Goal: Book appointment/travel/reservation

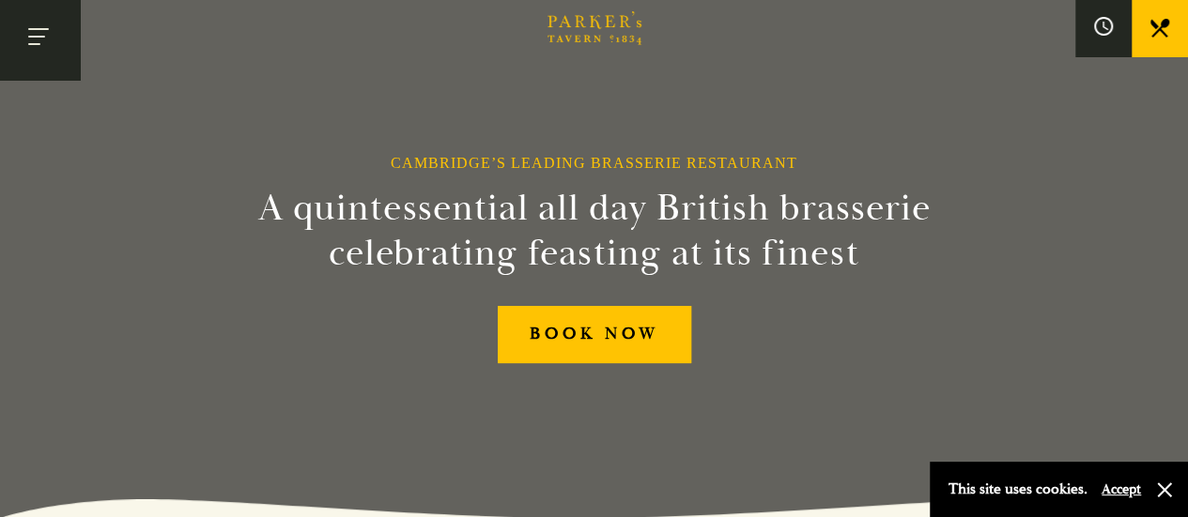
click at [37, 46] on button "Toggle navigation" at bounding box center [40, 40] width 80 height 80
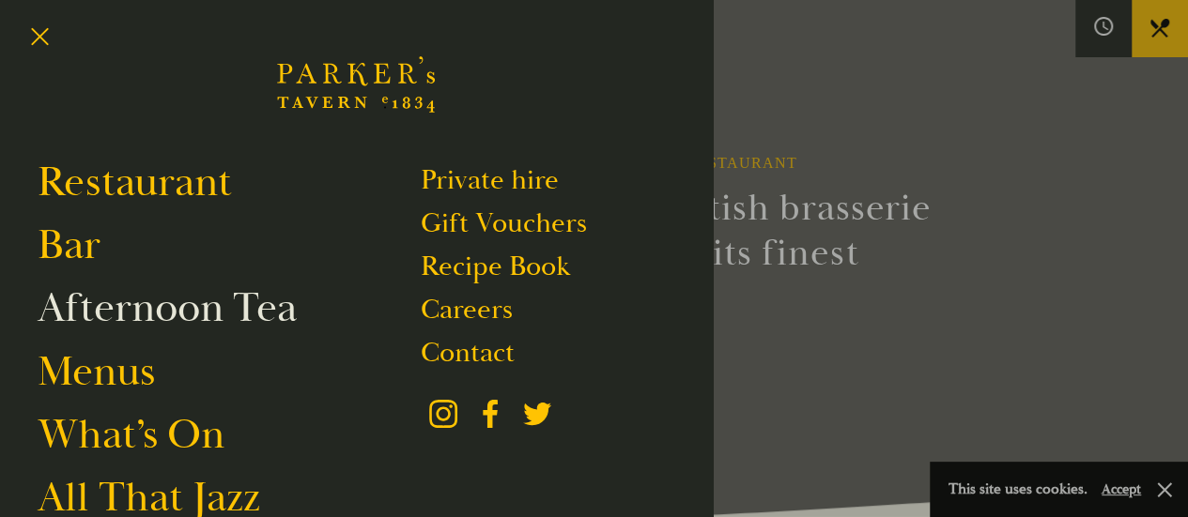
scroll to position [94, 0]
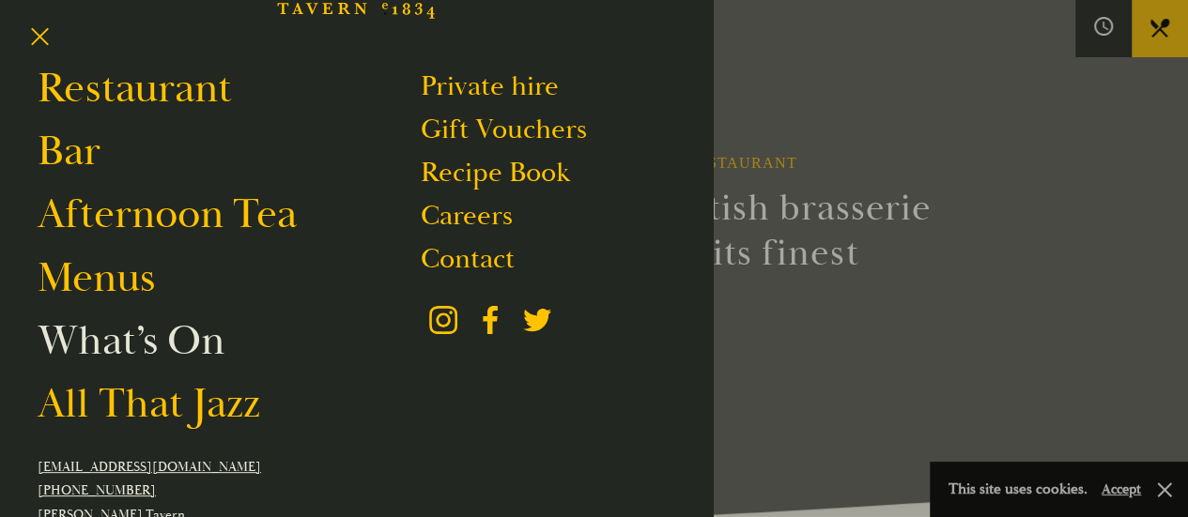
click at [139, 342] on link "What’s On" at bounding box center [131, 341] width 187 height 53
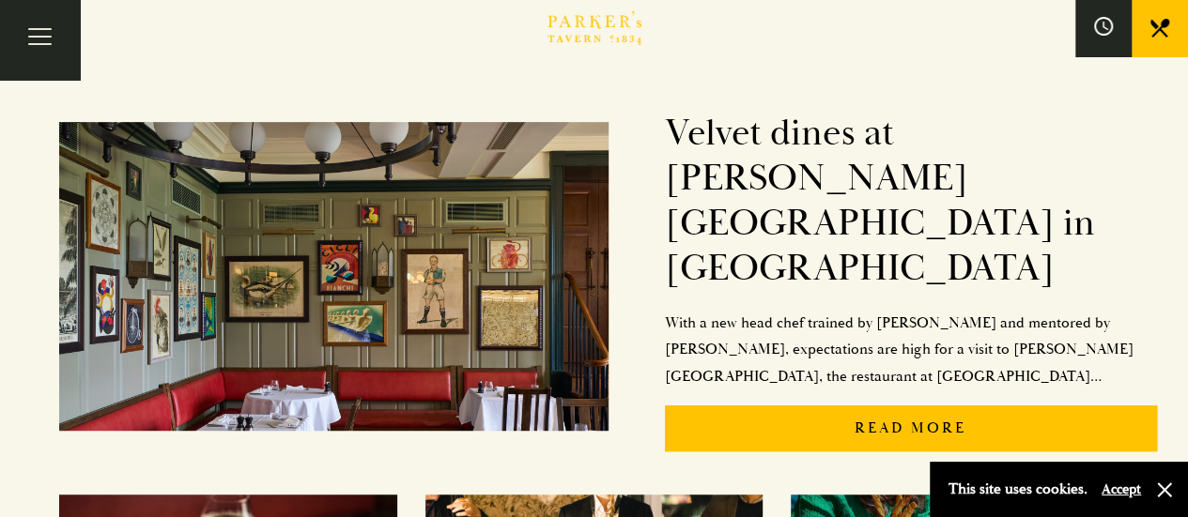
scroll to position [657, 0]
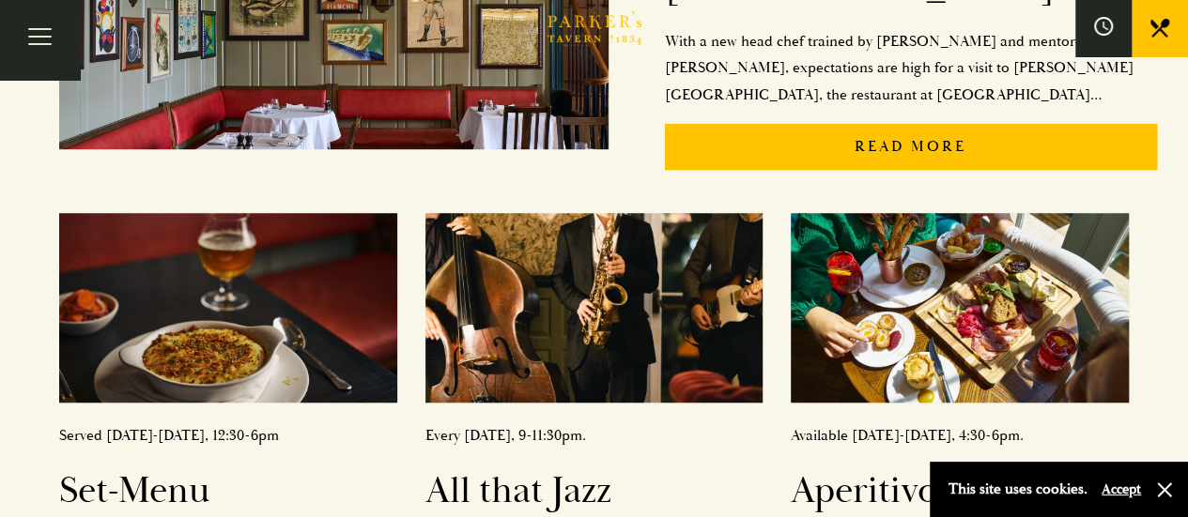
click at [509, 292] on img at bounding box center [594, 308] width 338 height 190
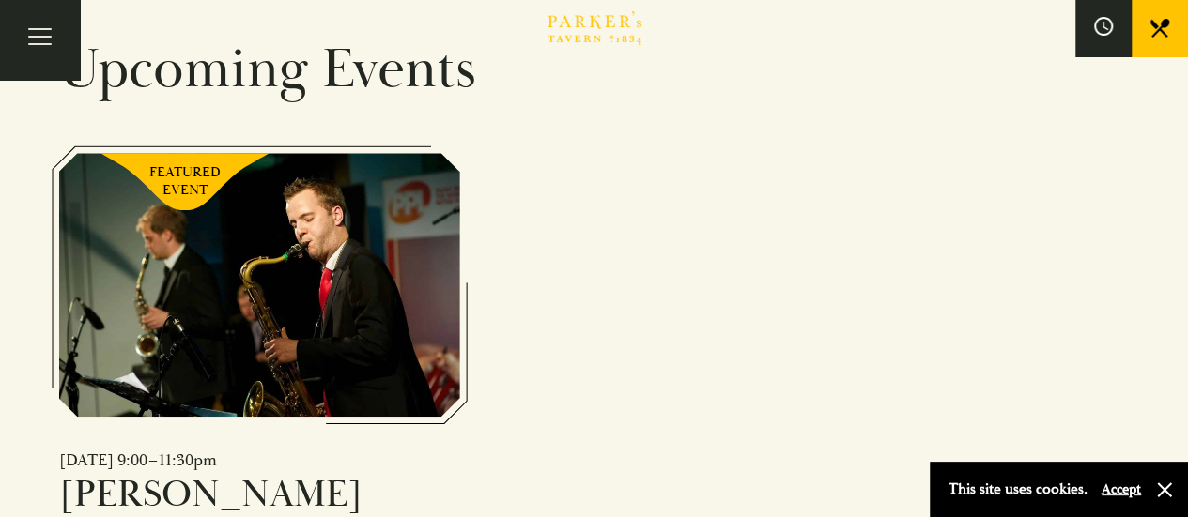
scroll to position [1127, 0]
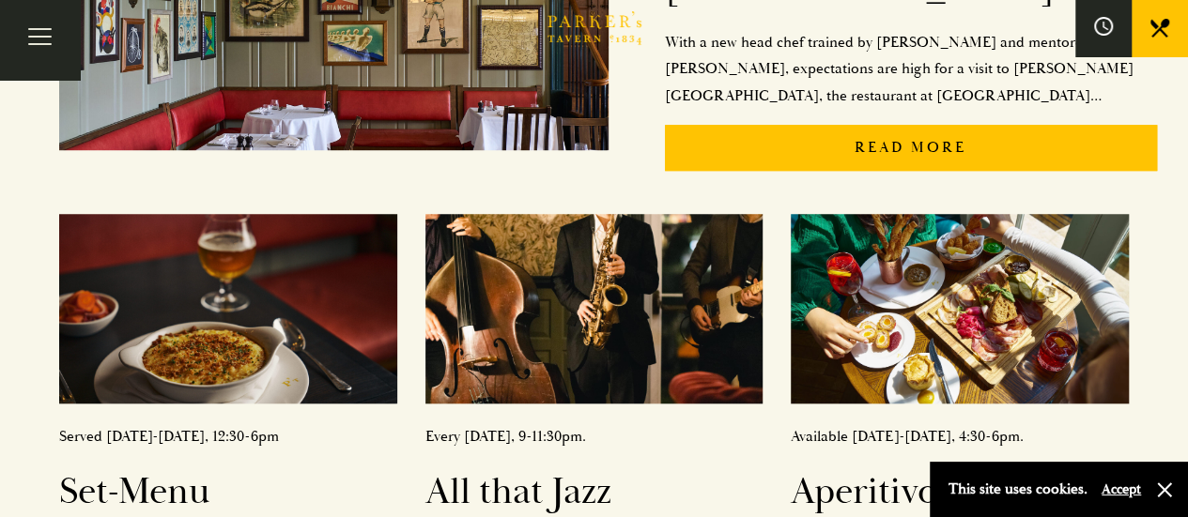
scroll to position [657, 0]
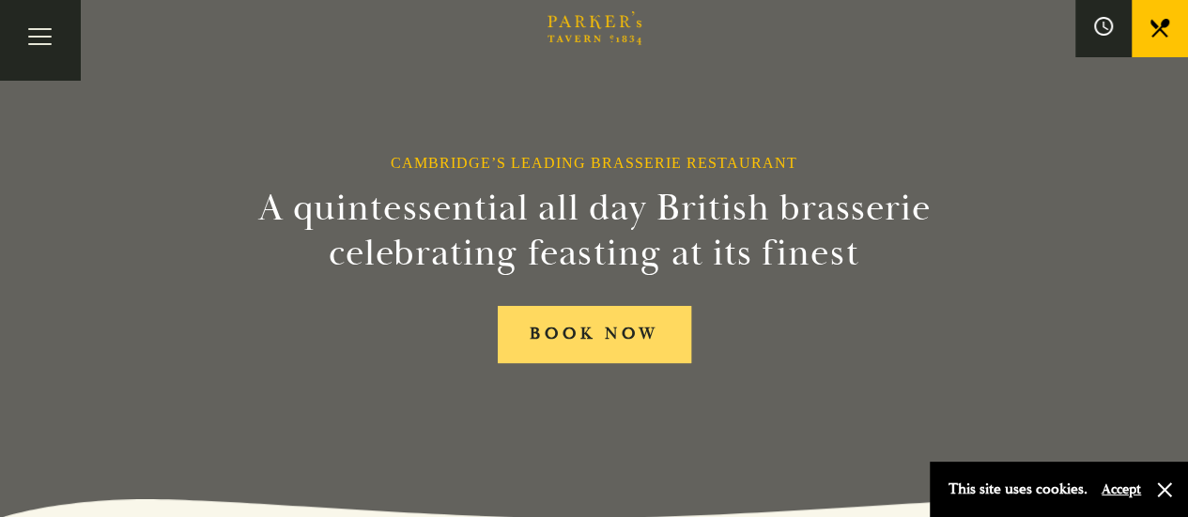
click at [605, 329] on link "BOOK NOW" at bounding box center [594, 334] width 193 height 57
